Goal: Navigation & Orientation: Find specific page/section

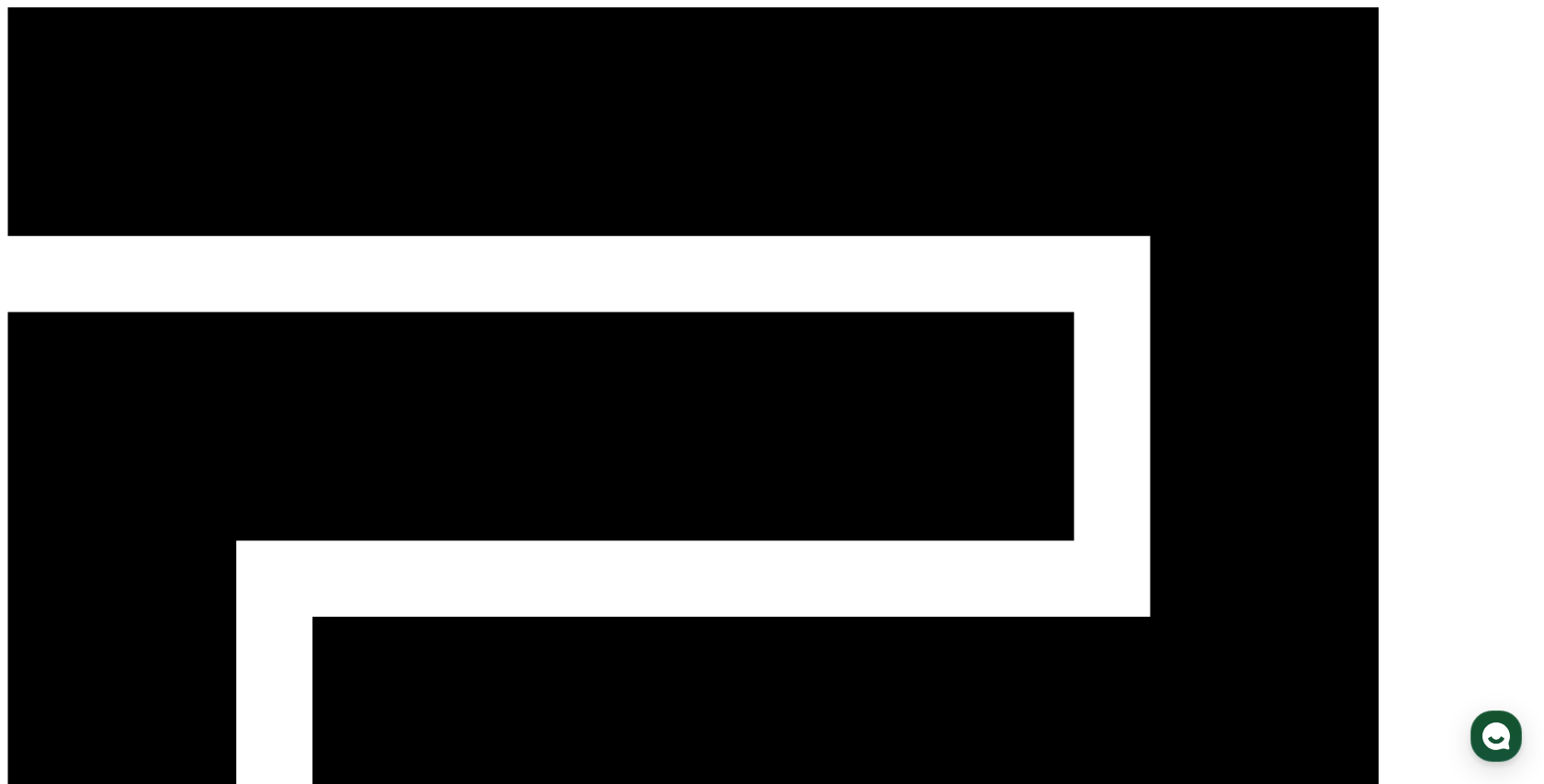
select select "**********"
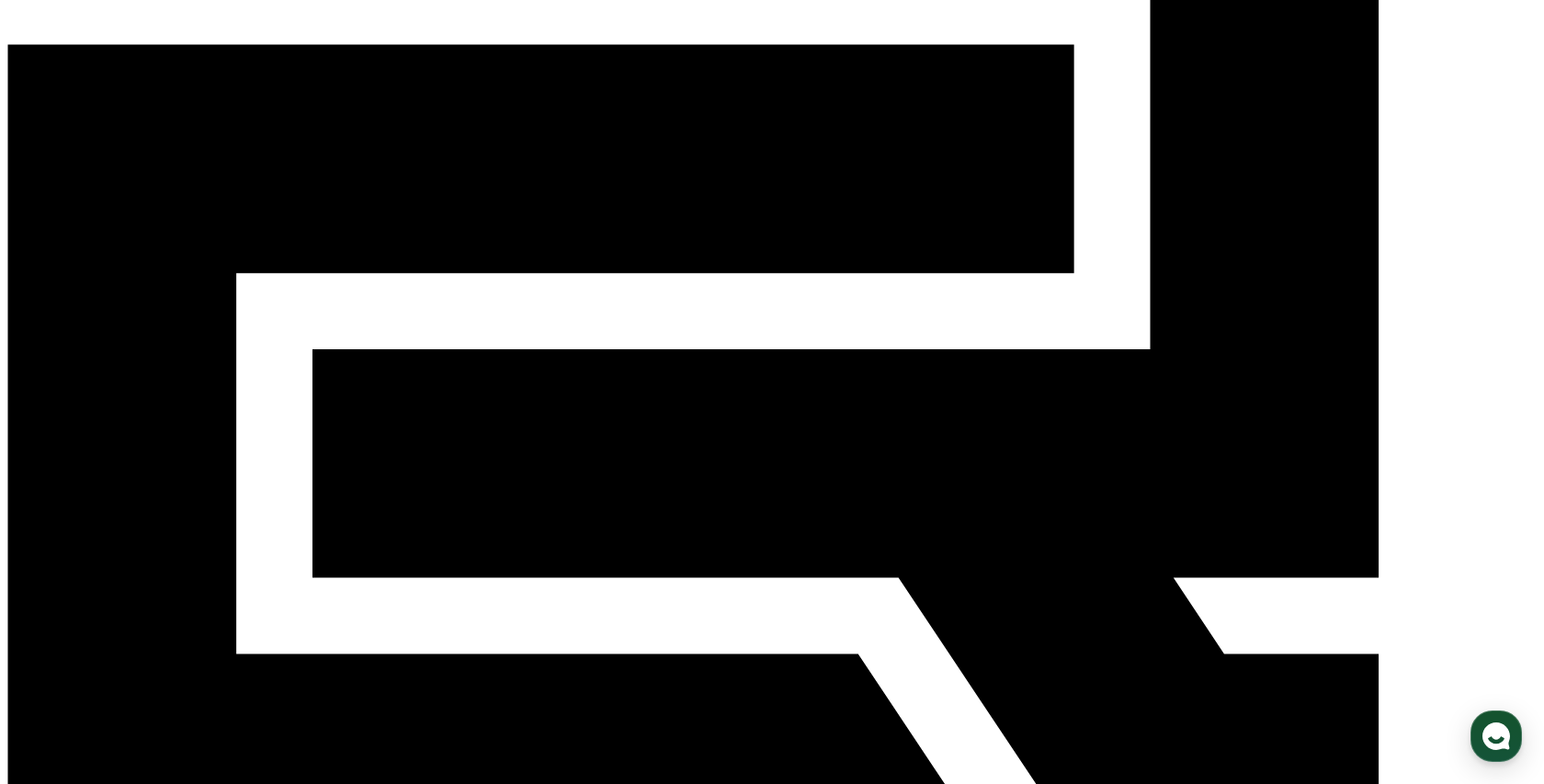
scroll to position [272, 0]
